Goal: Task Accomplishment & Management: Manage account settings

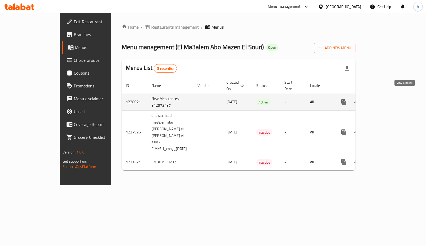
click at [385, 99] on icon "enhanced table" at bounding box center [382, 102] width 6 height 6
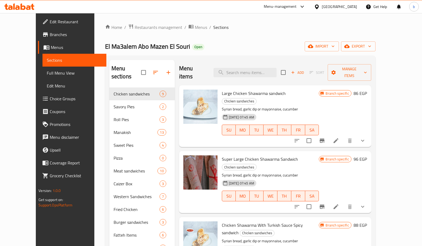
click at [50, 101] on span "Choice Groups" at bounding box center [76, 98] width 52 height 6
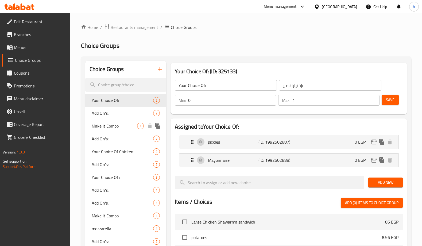
click at [116, 123] on span "Make It Combo" at bounding box center [114, 126] width 45 height 6
type input "Make It Combo"
type input "اجعلها كومبو"
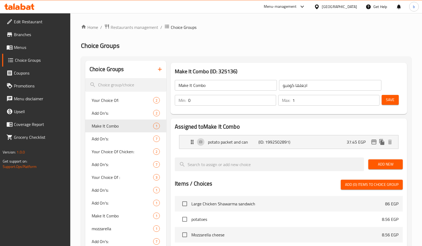
click at [339, 30] on ol "Home / Restaurants management / Choice Groups" at bounding box center [246, 27] width 330 height 7
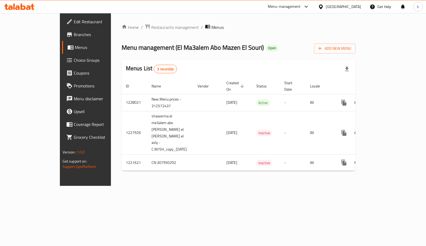
click at [53, 1] on div "Menu-management Egypt Get Help b" at bounding box center [213, 6] width 426 height 13
